Goal: Task Accomplishment & Management: Manage account settings

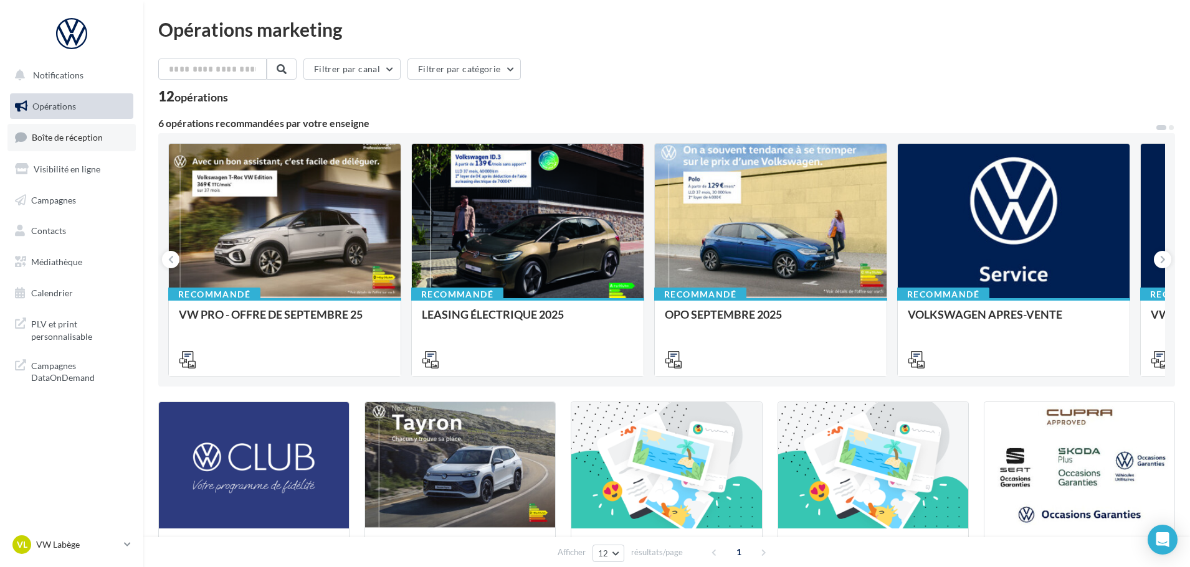
click at [69, 138] on span "Boîte de réception" at bounding box center [67, 137] width 71 height 11
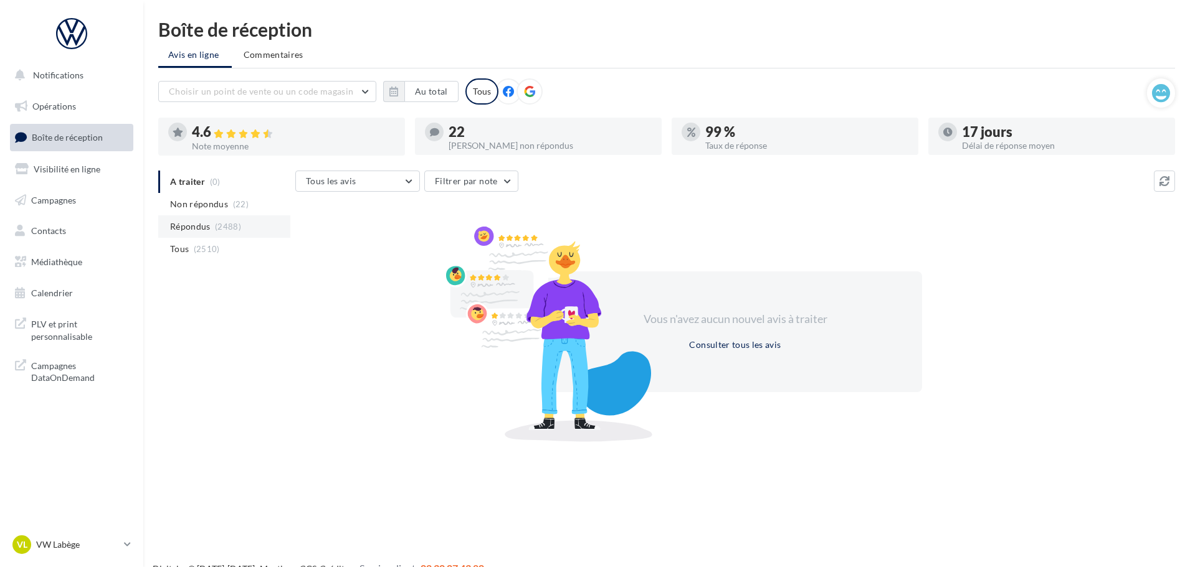
click at [206, 216] on li "Répondus (2488)" at bounding box center [224, 227] width 132 height 22
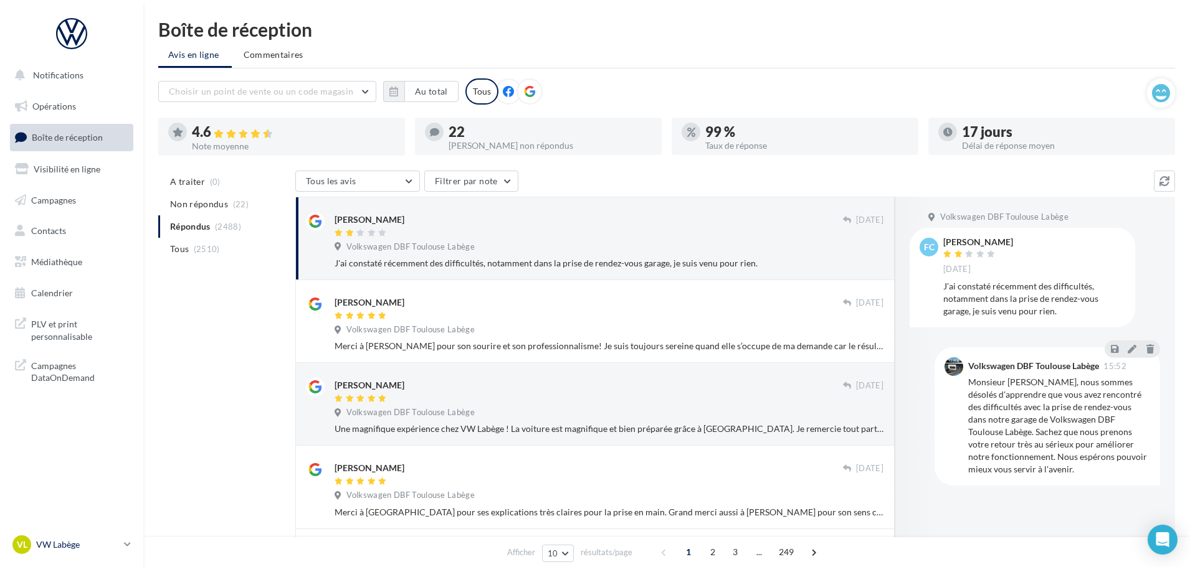
click at [92, 540] on p "VW Labège" at bounding box center [77, 545] width 83 height 12
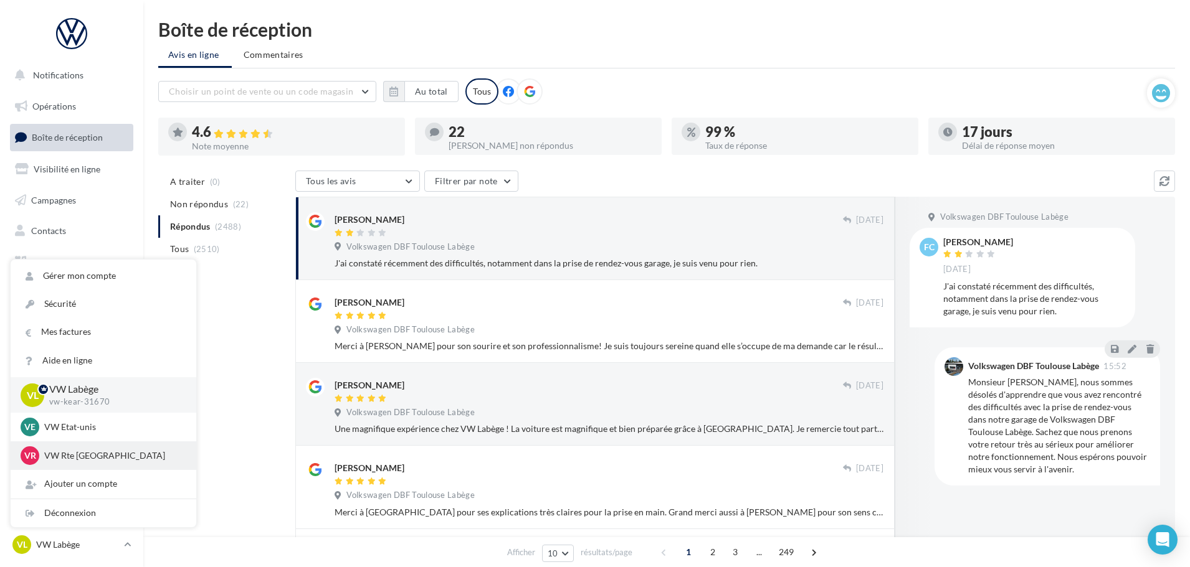
click at [86, 453] on p "VW Rte [GEOGRAPHIC_DATA]" at bounding box center [112, 456] width 137 height 12
